Goal: Task Accomplishment & Management: Use online tool/utility

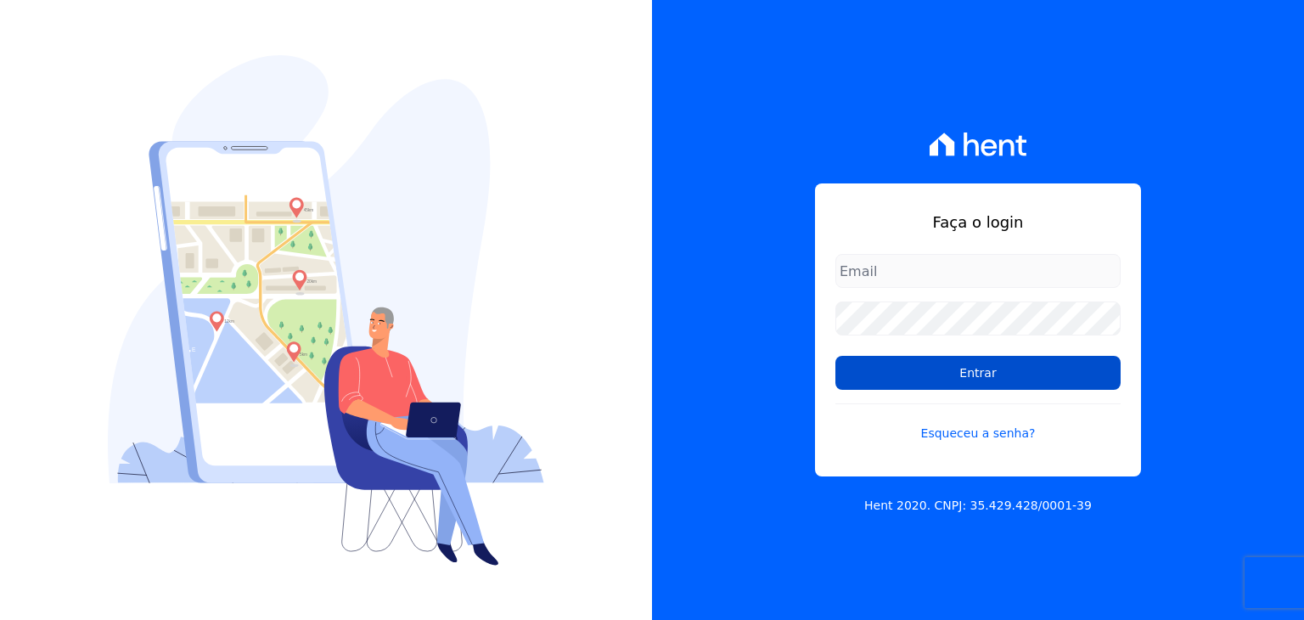
type input "[EMAIL_ADDRESS][DOMAIN_NAME]"
click at [942, 367] on input "Entrar" at bounding box center [977, 373] width 285 height 34
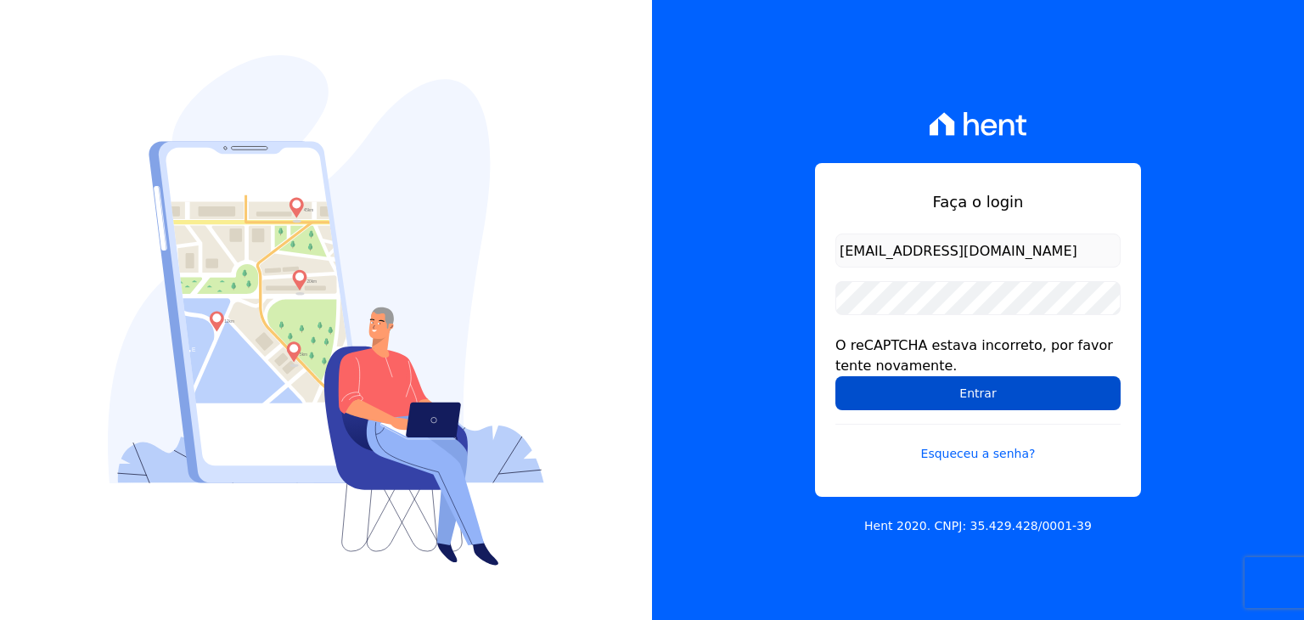
click at [930, 385] on input "Entrar" at bounding box center [977, 393] width 285 height 34
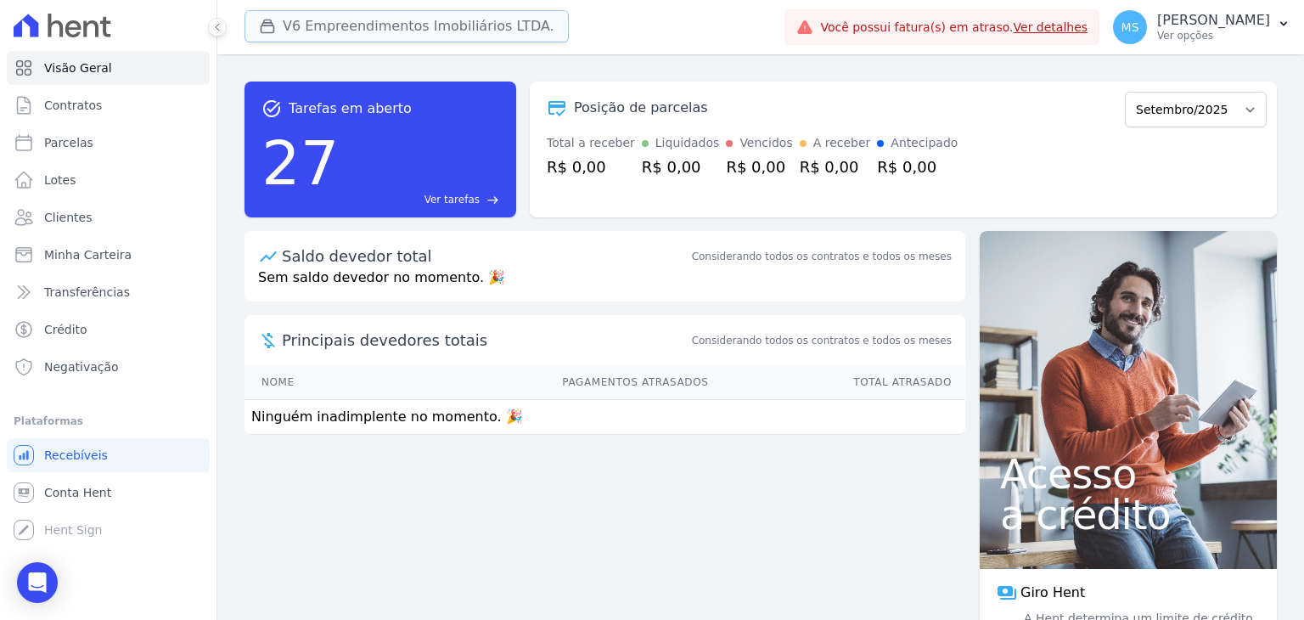
click at [334, 34] on button "V6 Empreendimentos Imobiliários LTDA." at bounding box center [407, 26] width 324 height 32
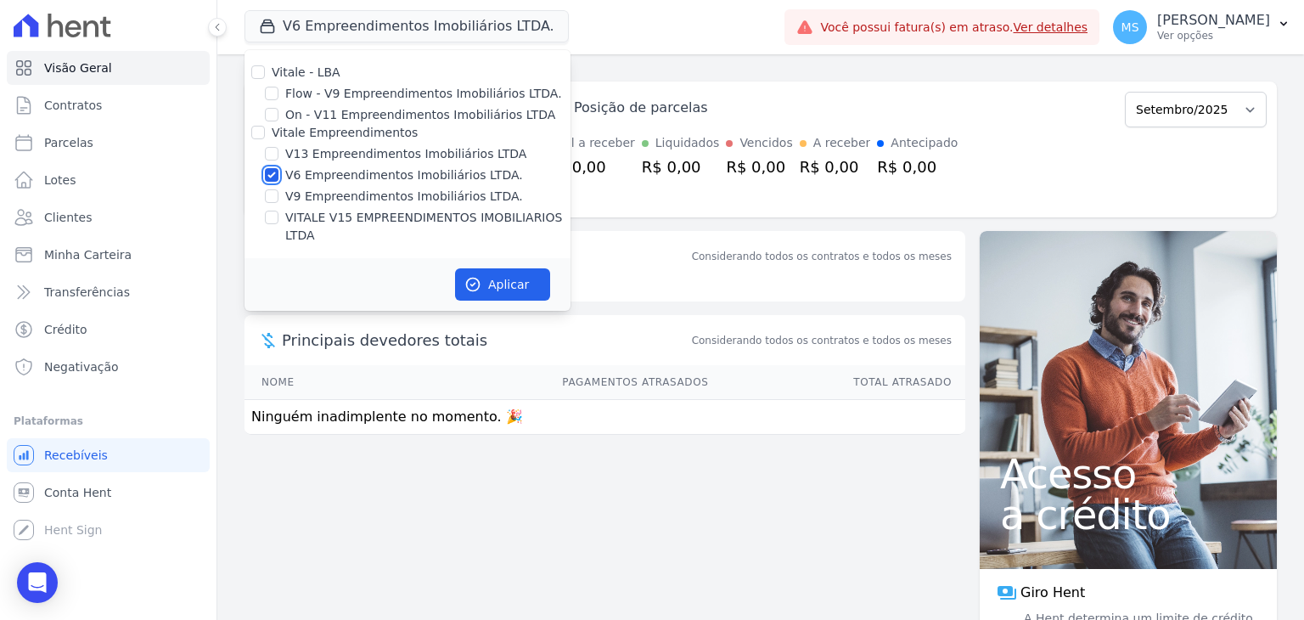
click at [272, 169] on input "V6 Empreendimentos Imobiliários LTDA." at bounding box center [272, 175] width 14 height 14
checkbox input "false"
click at [267, 218] on input "VITALE V15 EMPREENDIMENTOS IMOBILIARIOS LTDA" at bounding box center [272, 218] width 14 height 14
checkbox input "true"
click at [497, 268] on button "Aplicar" at bounding box center [502, 284] width 95 height 32
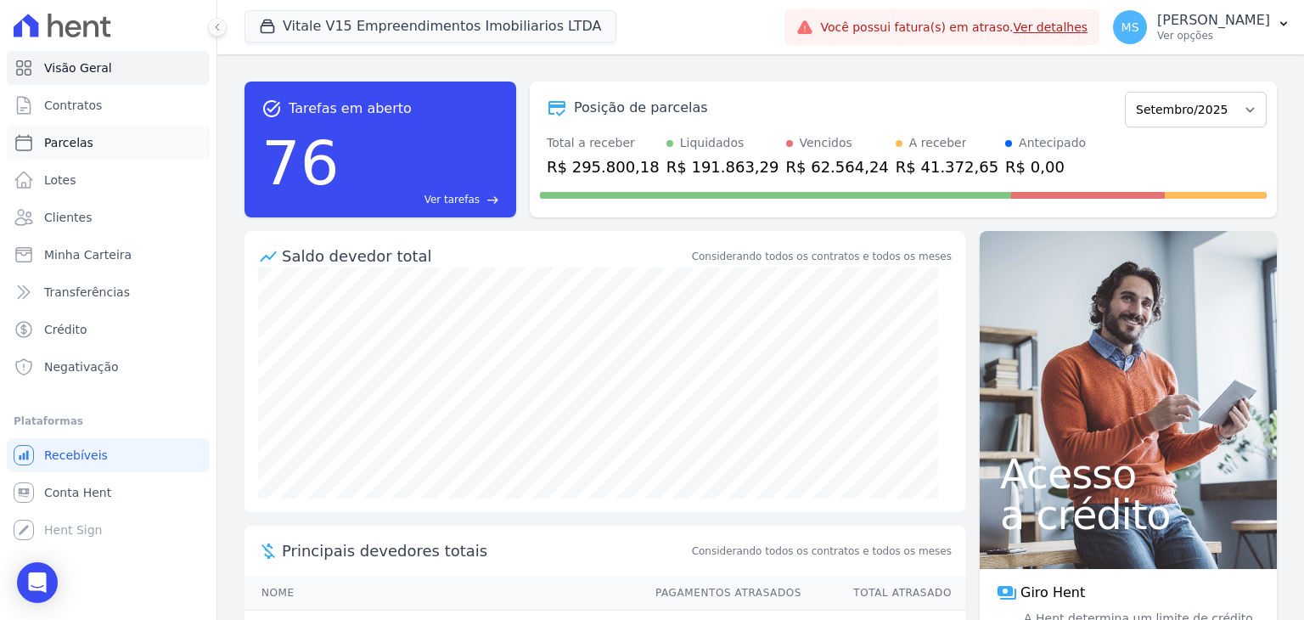
click at [71, 139] on span "Parcelas" at bounding box center [68, 142] width 49 height 17
select select
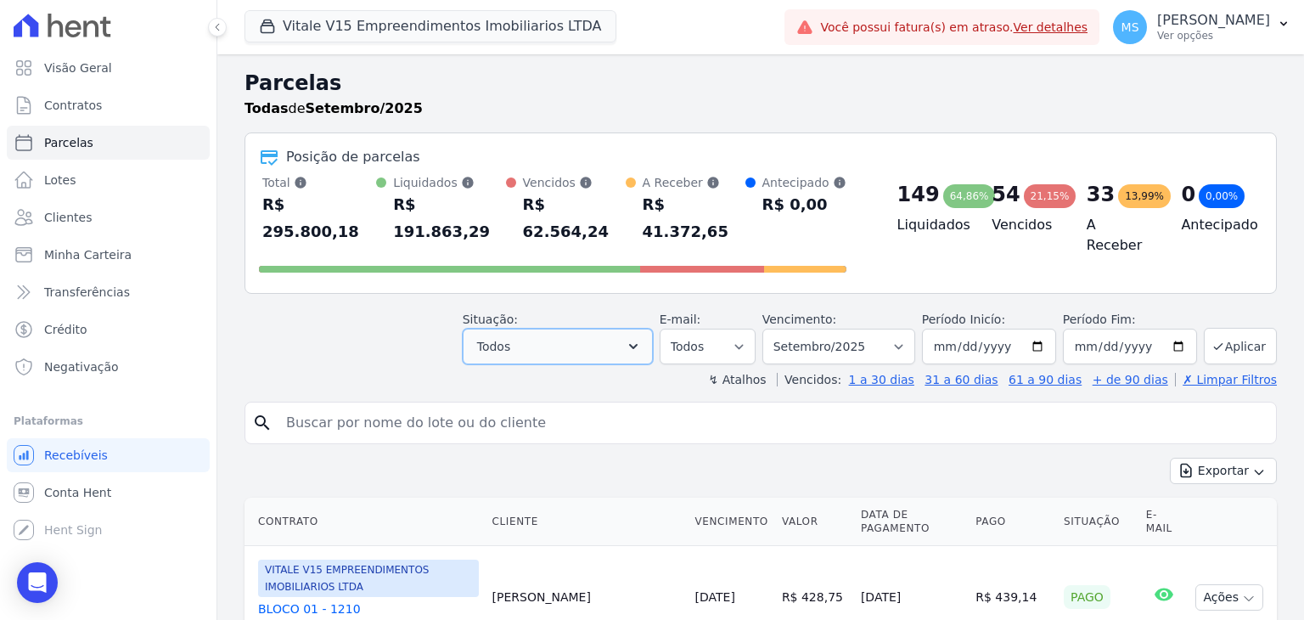
click at [605, 329] on button "Todos" at bounding box center [558, 347] width 190 height 36
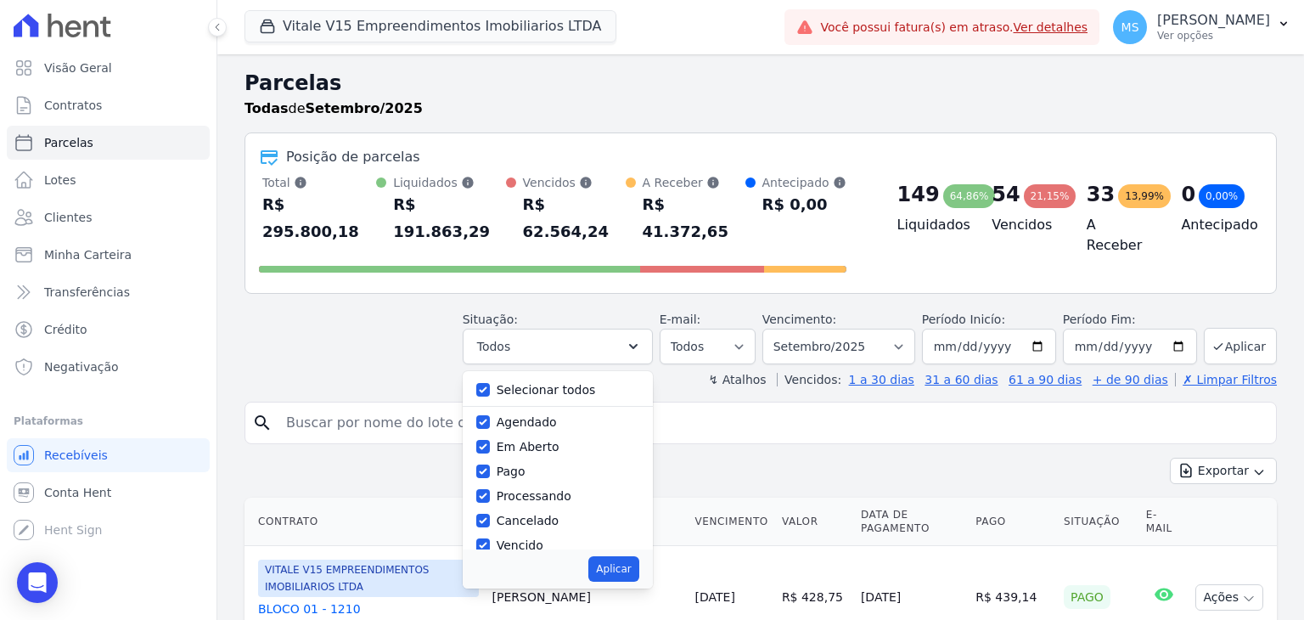
click at [530, 383] on label "Selecionar todos" at bounding box center [546, 390] width 99 height 14
click at [490, 383] on input "Selecionar todos" at bounding box center [483, 390] width 14 height 14
checkbox input "false"
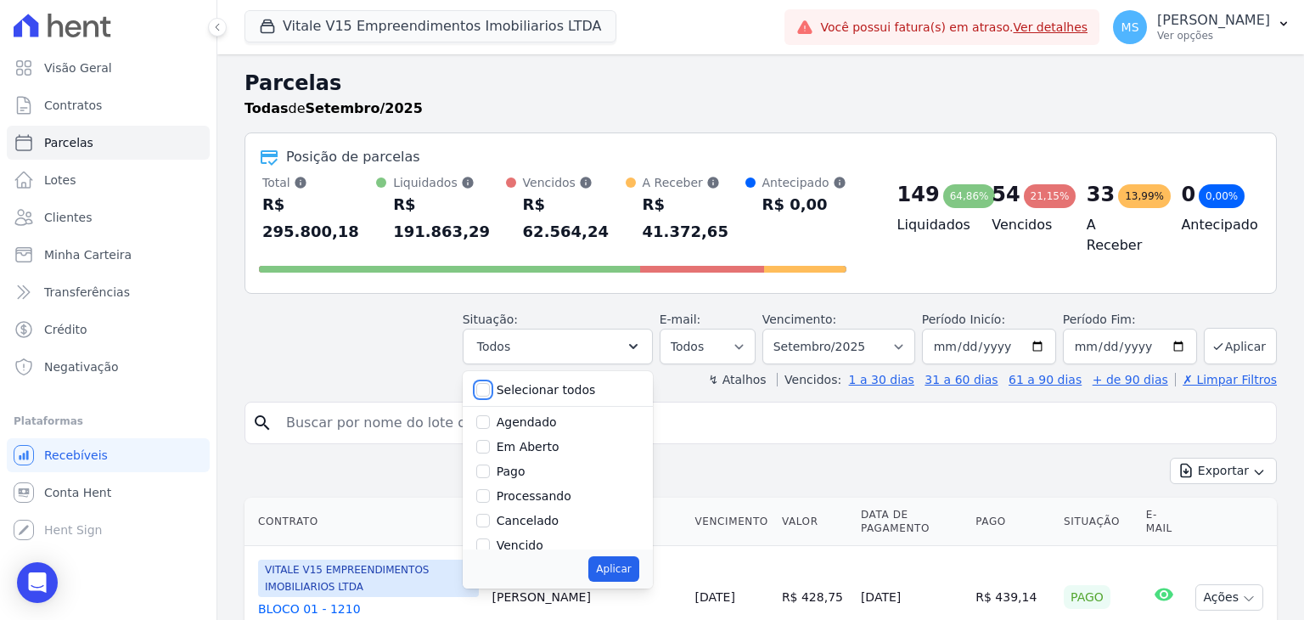
checkbox input "false"
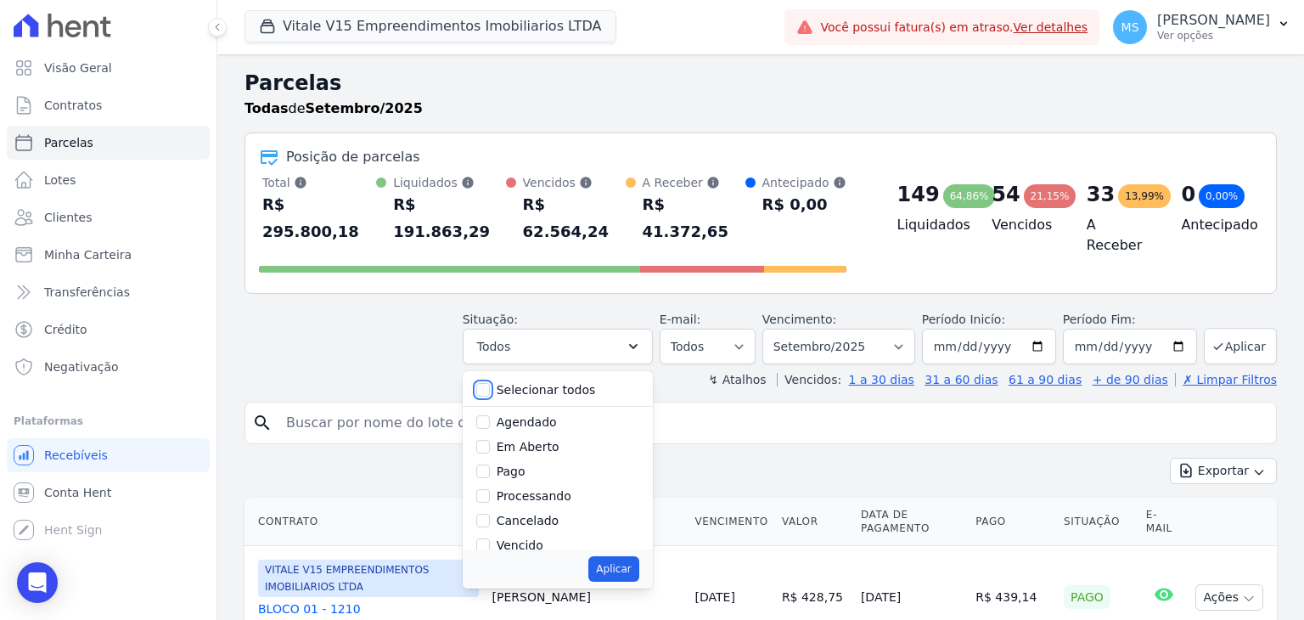
checkbox input "false"
click at [518, 464] on label "Pago" at bounding box center [511, 471] width 29 height 14
click at [490, 464] on input "Pago" at bounding box center [483, 471] width 14 height 14
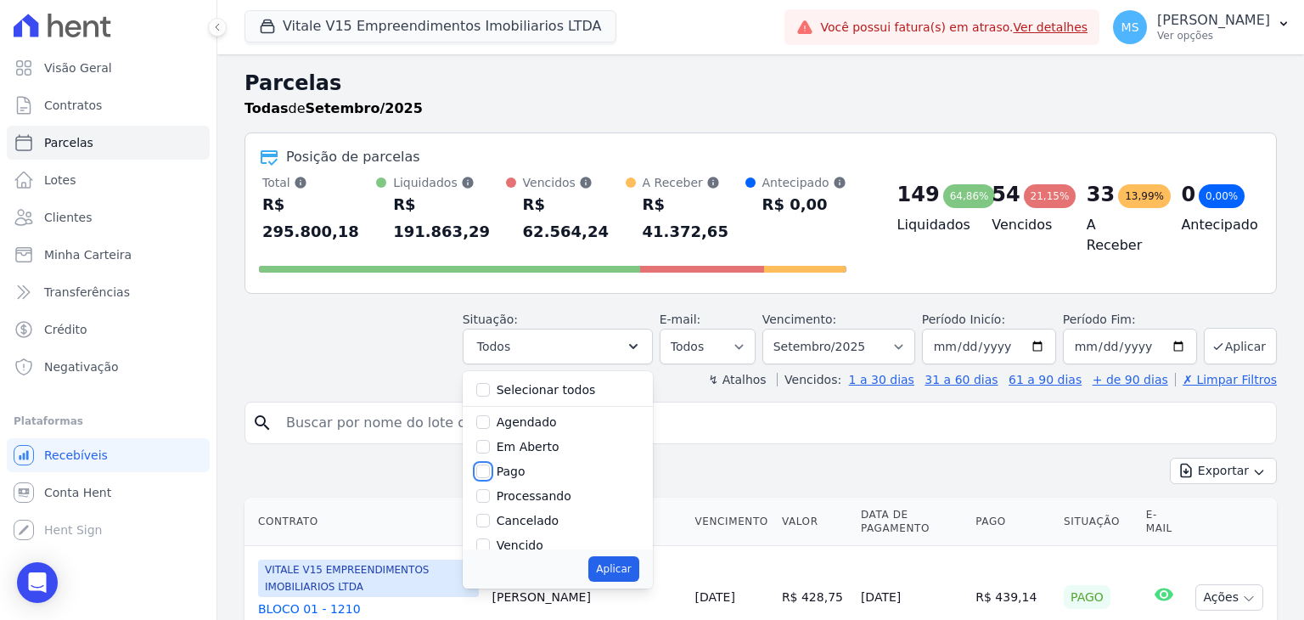
checkbox input "true"
click at [523, 489] on label "Processando" at bounding box center [534, 496] width 75 height 14
click at [490, 489] on input "Processando" at bounding box center [483, 496] width 14 height 14
checkbox input "true"
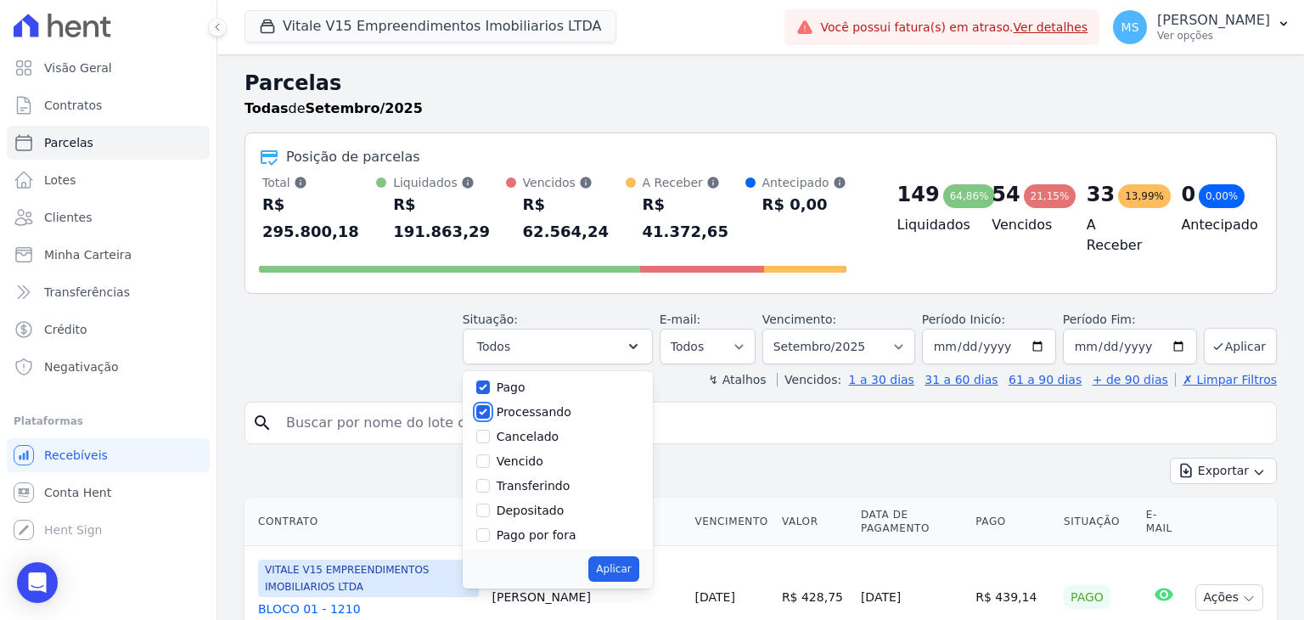
scroll to position [85, 0]
click at [538, 478] on label "Transferindo" at bounding box center [534, 485] width 74 height 14
click at [490, 478] on input "Transferindo" at bounding box center [483, 485] width 14 height 14
checkbox input "true"
click at [537, 503] on label "Depositado" at bounding box center [531, 510] width 68 height 14
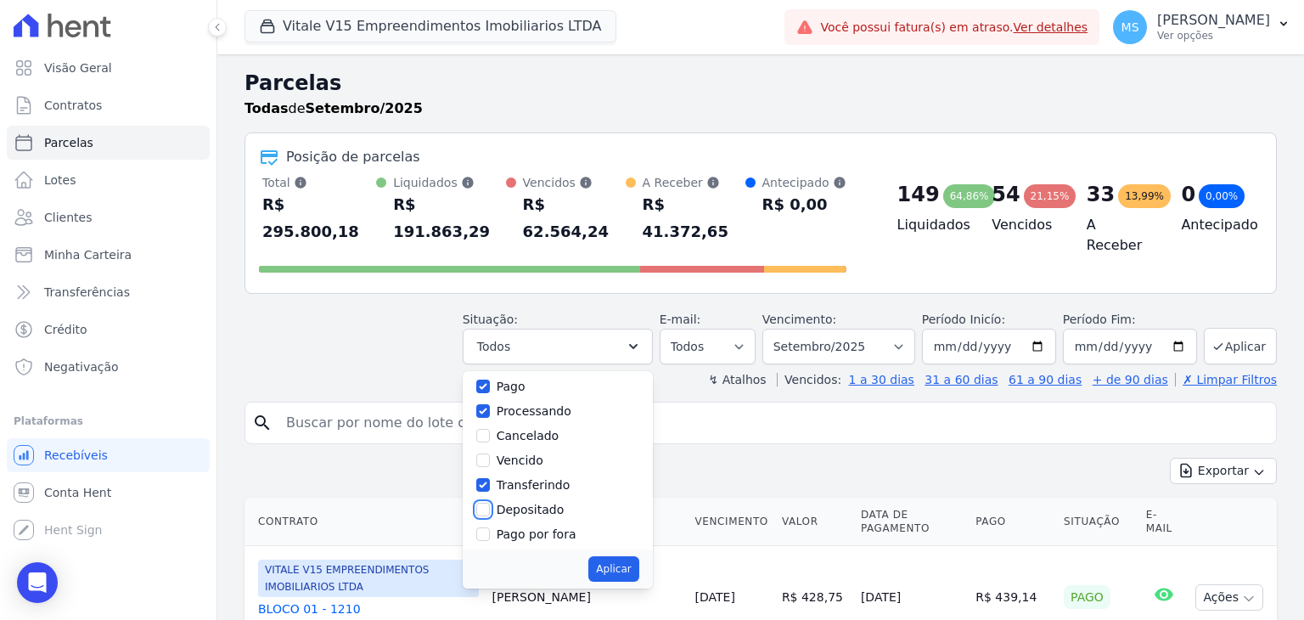
click at [490, 503] on input "Depositado" at bounding box center [483, 510] width 14 height 14
checkbox input "true"
click at [637, 556] on button "Aplicar" at bounding box center [613, 568] width 50 height 25
select select "paid"
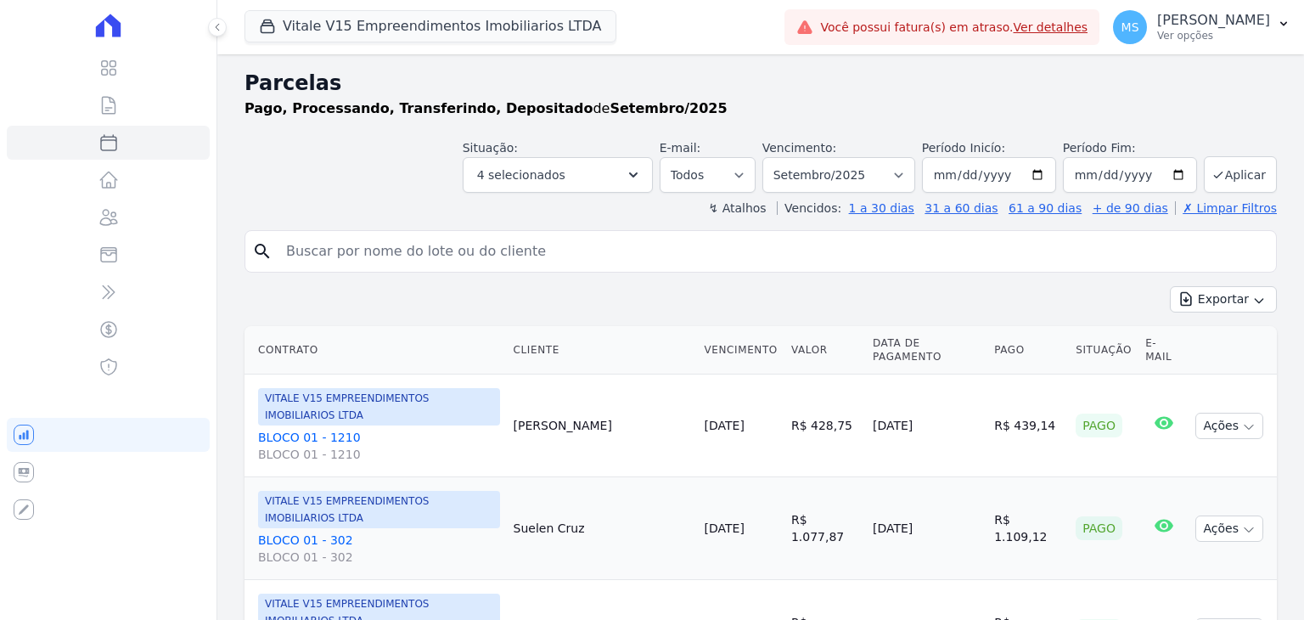
select select
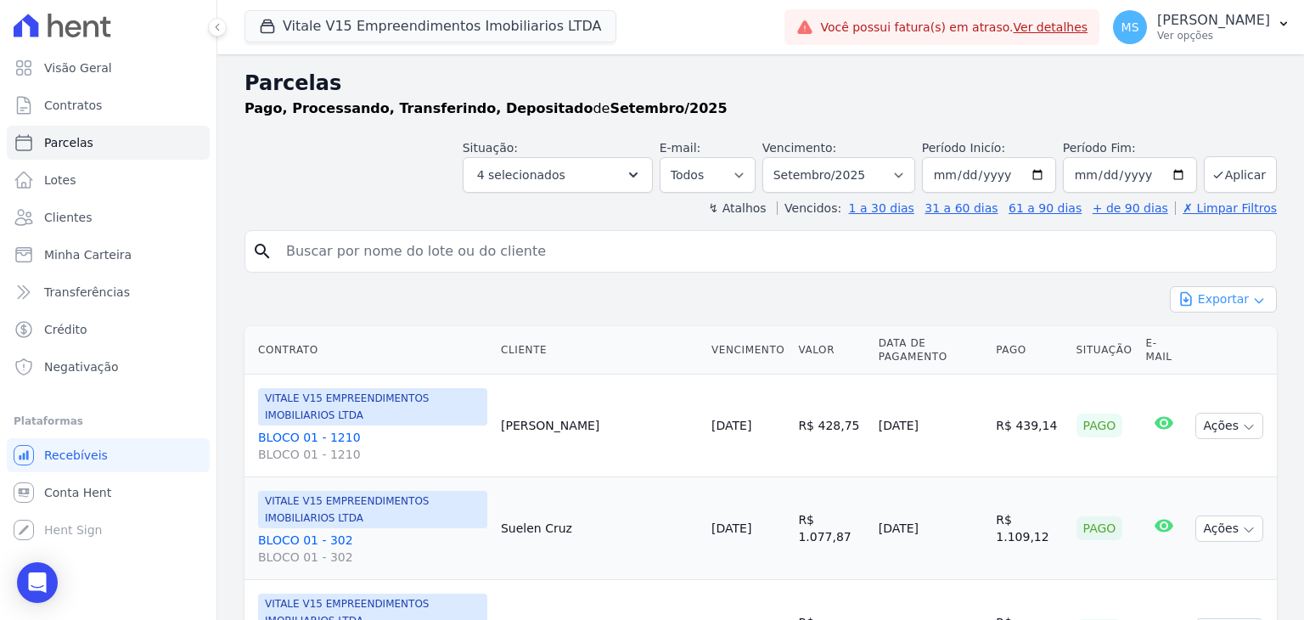
click at [1206, 302] on button "Exportar" at bounding box center [1223, 299] width 107 height 26
click at [1201, 369] on span "Exportar CSV" at bounding box center [1222, 368] width 90 height 17
